Goal: Information Seeking & Learning: Find specific fact

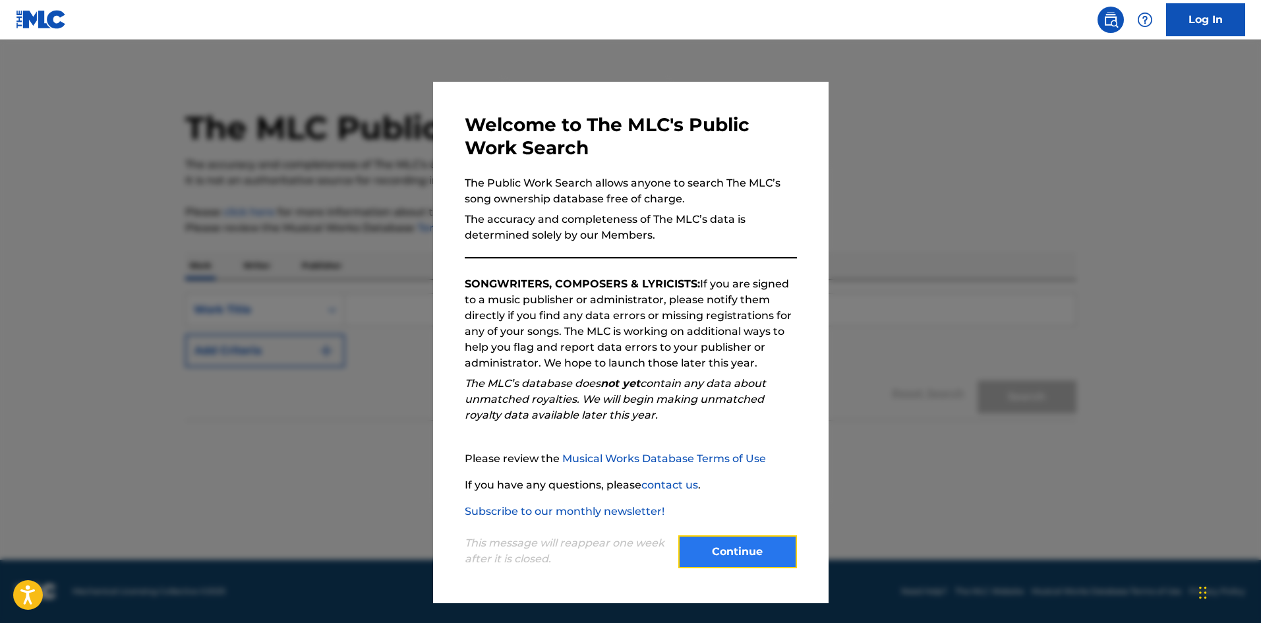
click at [735, 544] on button "Continue" at bounding box center [738, 551] width 119 height 33
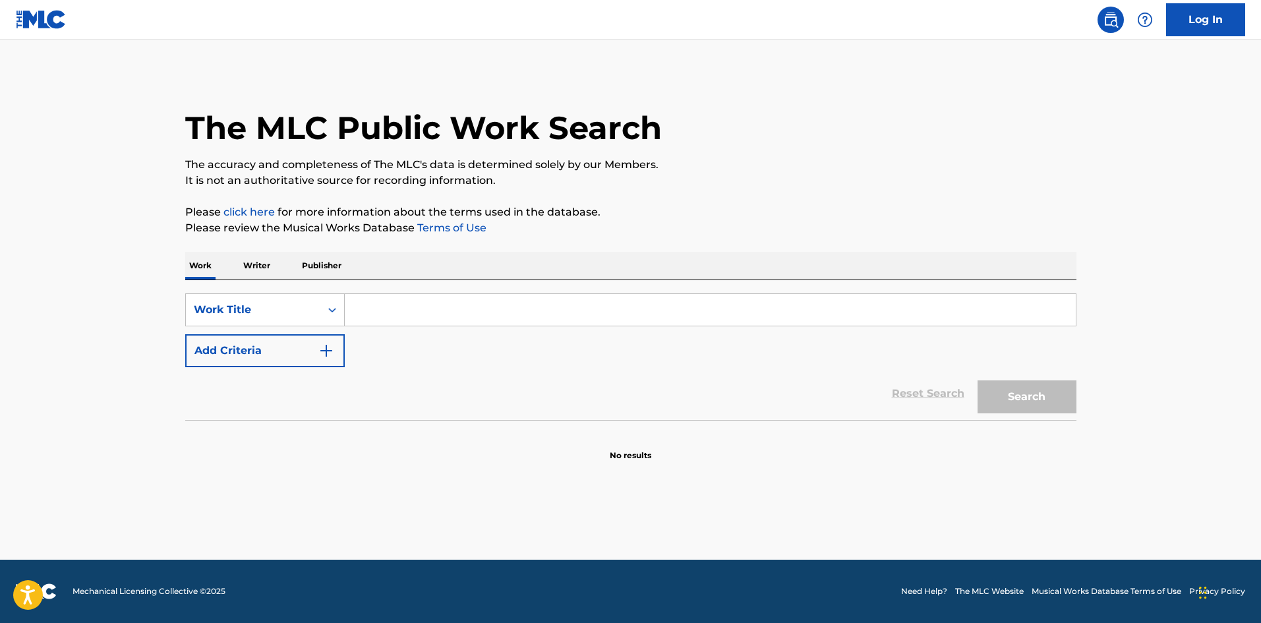
click at [398, 316] on input "Search Form" at bounding box center [710, 310] width 731 height 32
click at [978, 380] on button "Search" at bounding box center [1027, 396] width 99 height 33
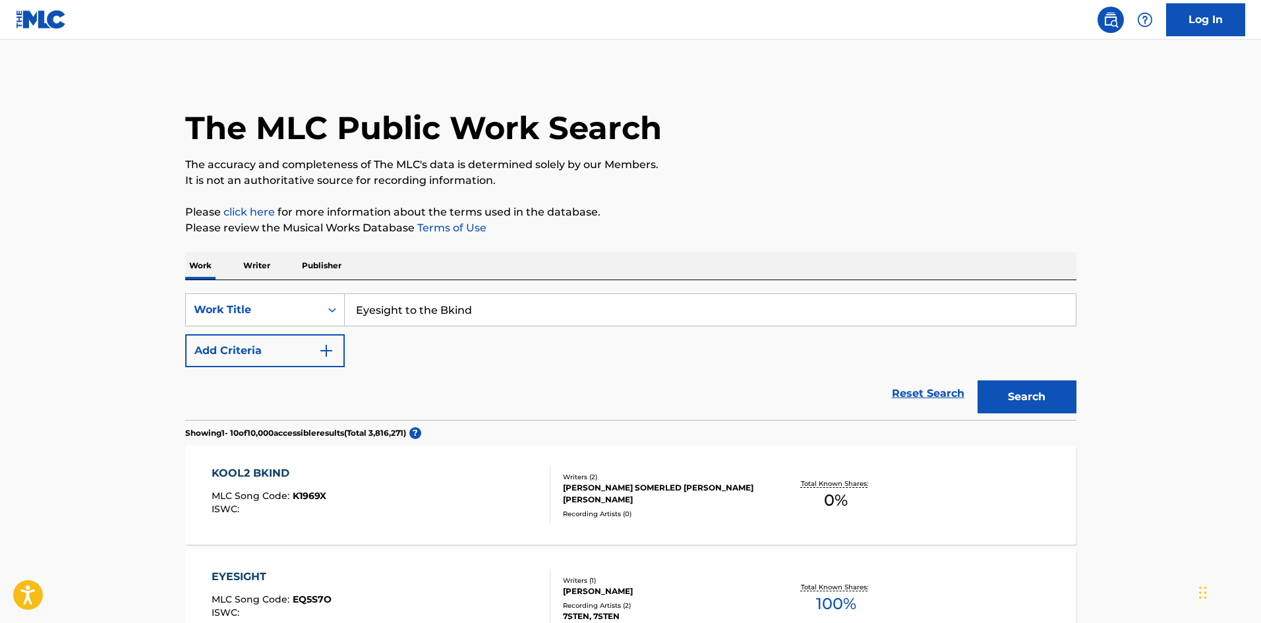
click at [450, 307] on input "Eyesight to the Bkind" at bounding box center [710, 310] width 731 height 32
type input "Eyesight to the Blind"
click at [1015, 396] on button "Search" at bounding box center [1027, 396] width 99 height 33
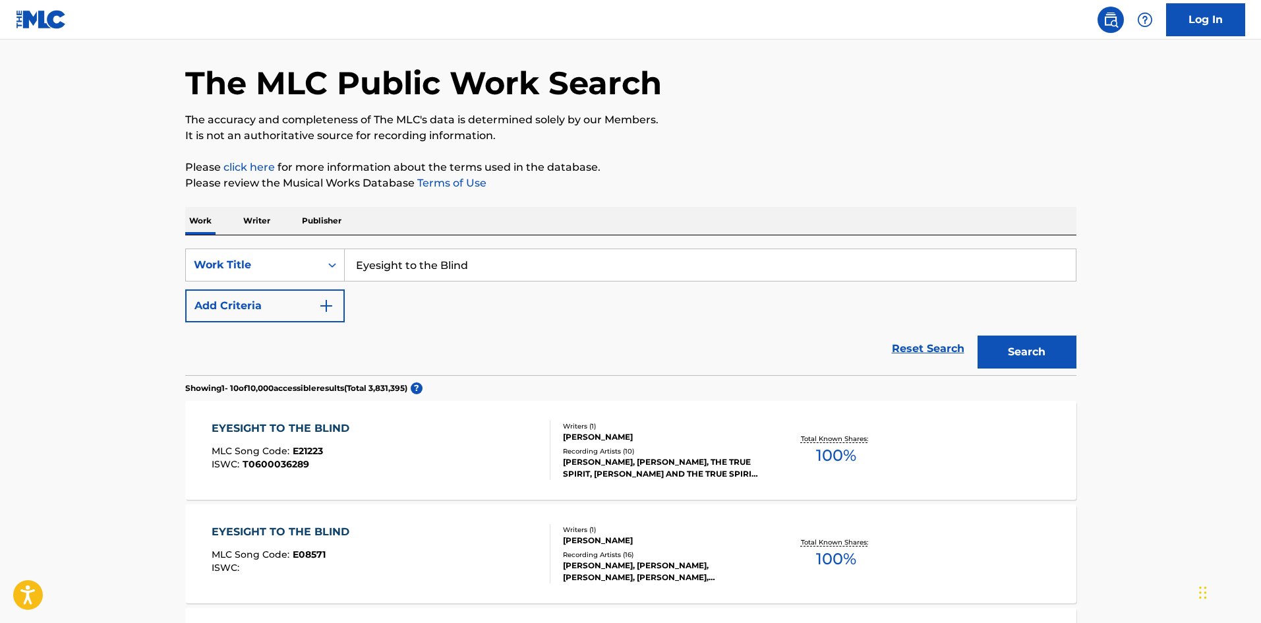
scroll to position [66, 0]
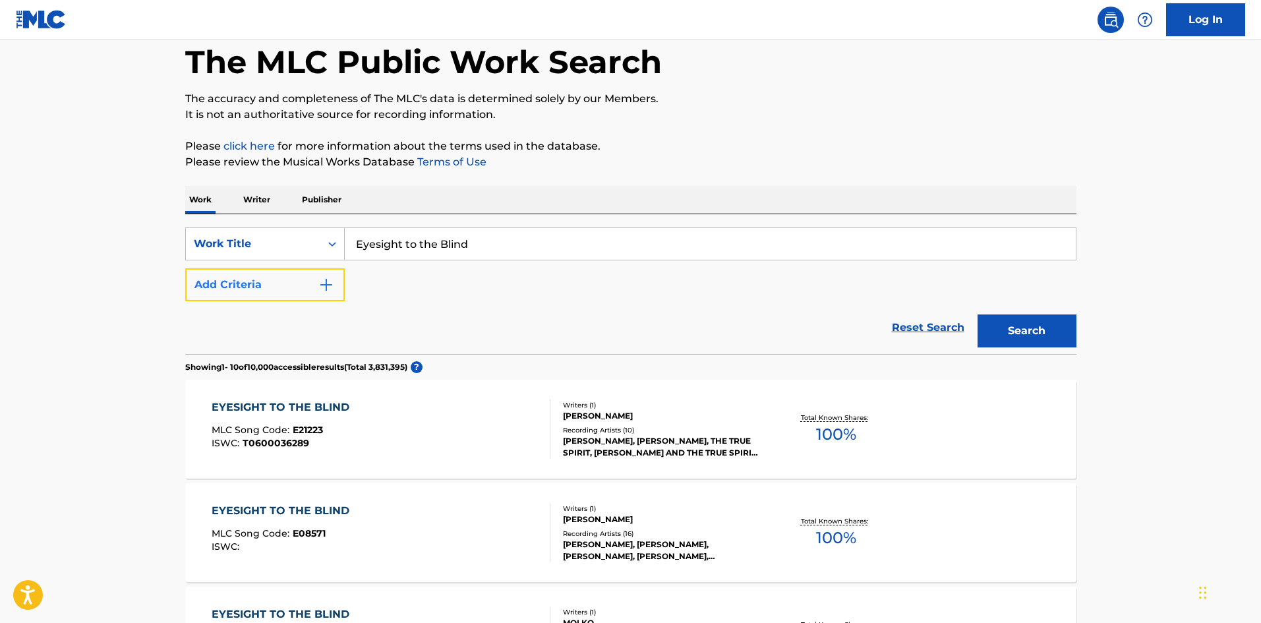
click at [326, 278] on img "Search Form" at bounding box center [326, 285] width 16 height 16
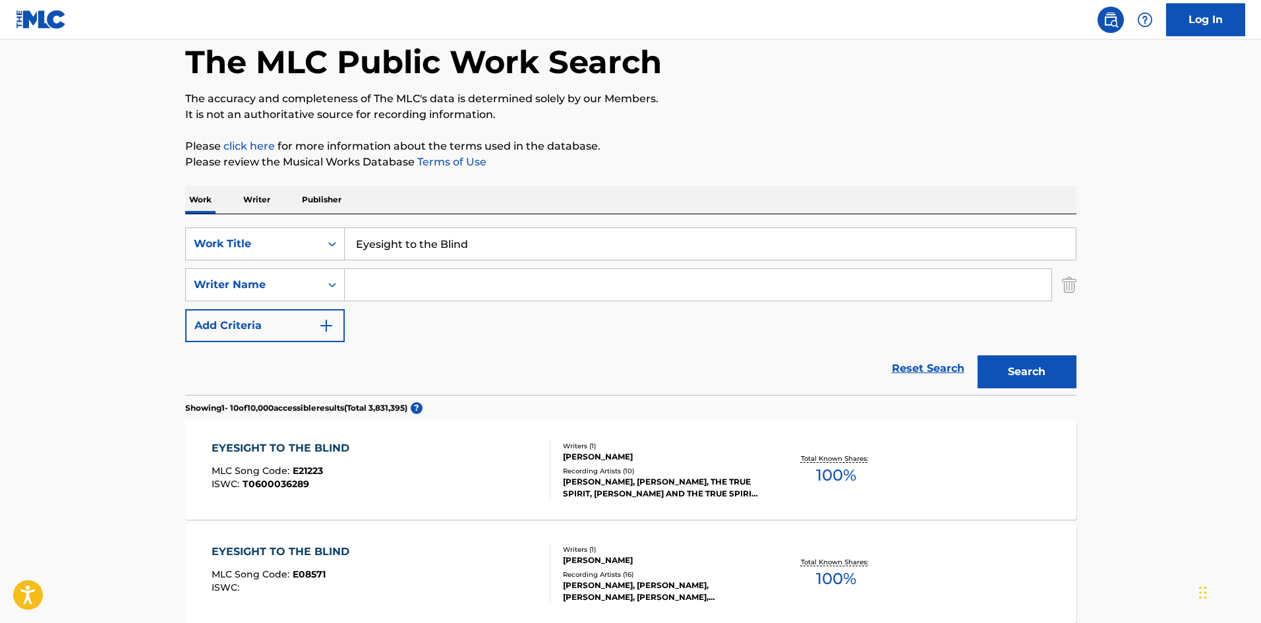
click at [373, 283] on input "Search Form" at bounding box center [698, 285] width 707 height 32
type input "[PERSON_NAME]"
click at [978, 355] on button "Search" at bounding box center [1027, 371] width 99 height 33
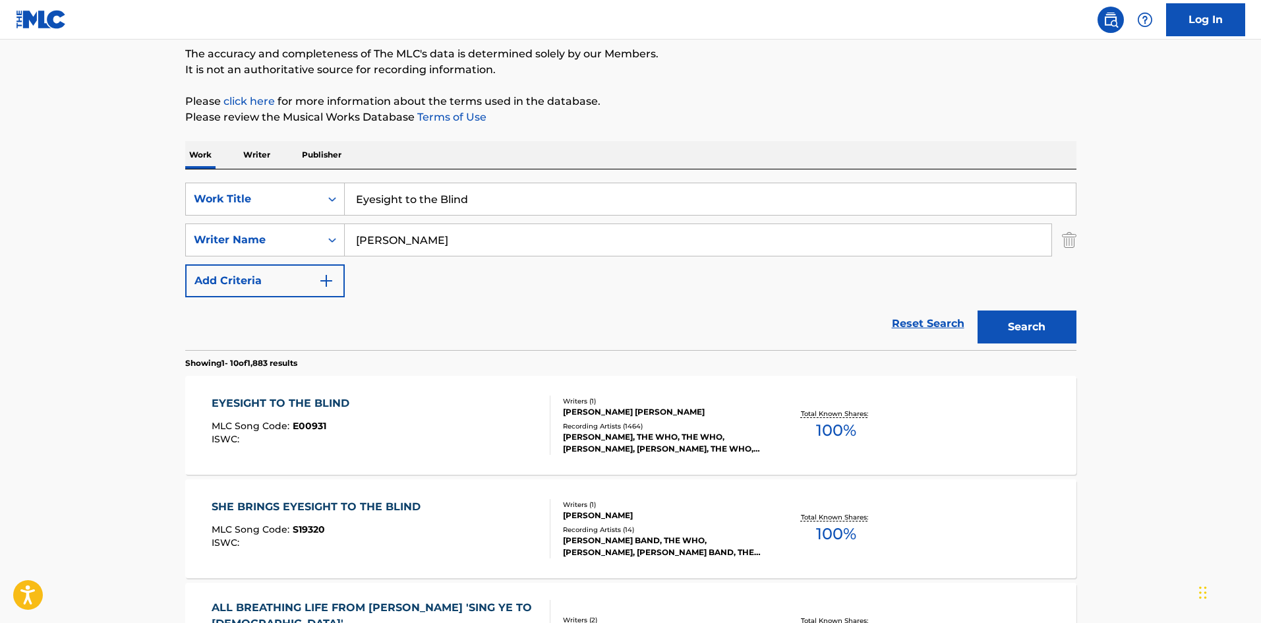
scroll to position [132, 0]
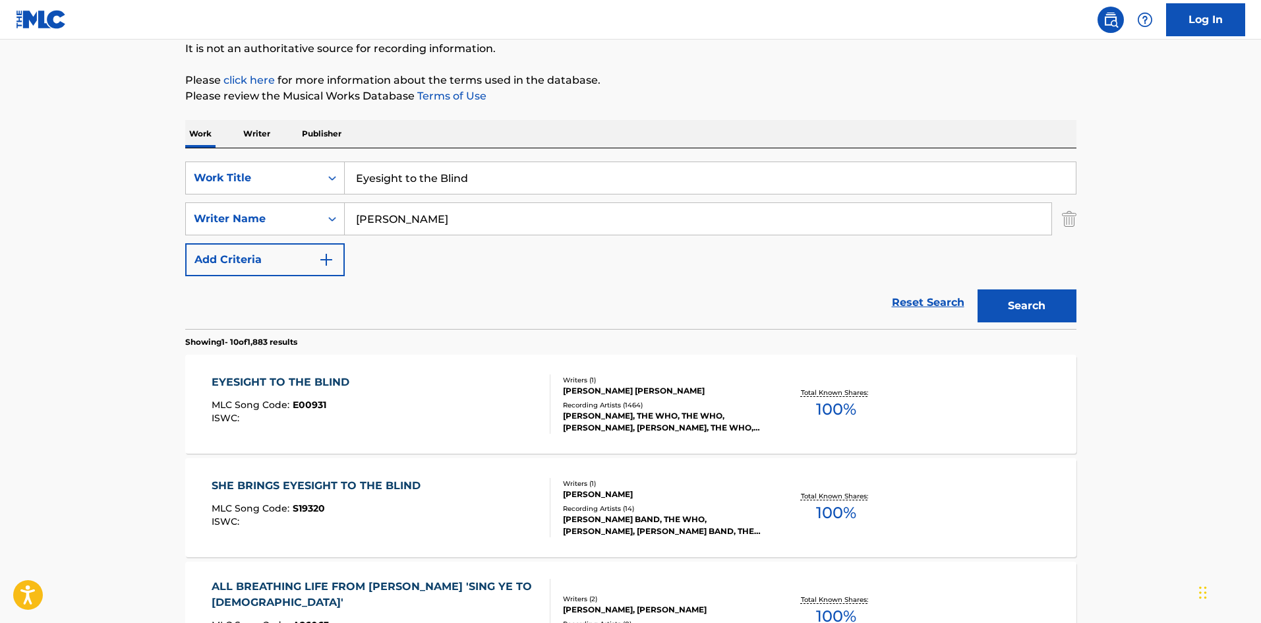
click at [307, 384] on div "EYESIGHT TO THE BLIND" at bounding box center [284, 383] width 144 height 16
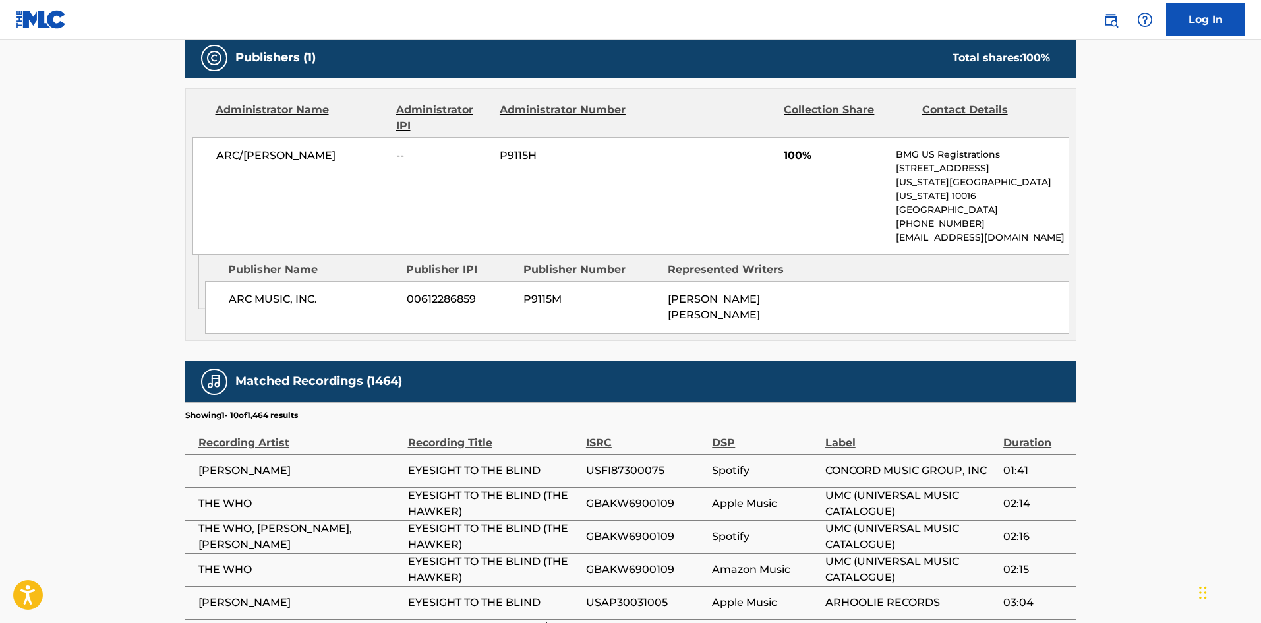
scroll to position [593, 0]
